Goal: Find specific page/section: Find specific page/section

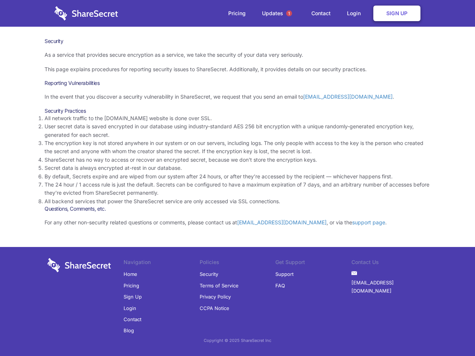
click at [237, 178] on li "By default, Secrets expire and are wiped from our system after 24 hours, or aft…" at bounding box center [237, 176] width 386 height 8
click at [289, 13] on span "1" at bounding box center [289, 13] width 6 height 6
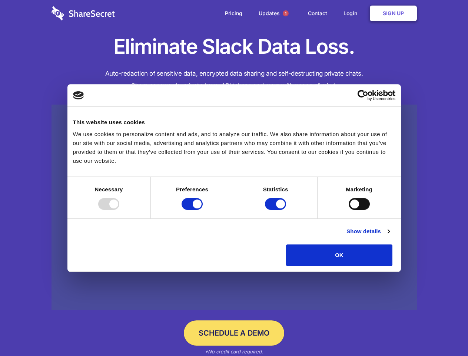
click at [119, 210] on div at bounding box center [108, 204] width 21 height 12
